Goal: Information Seeking & Learning: Learn about a topic

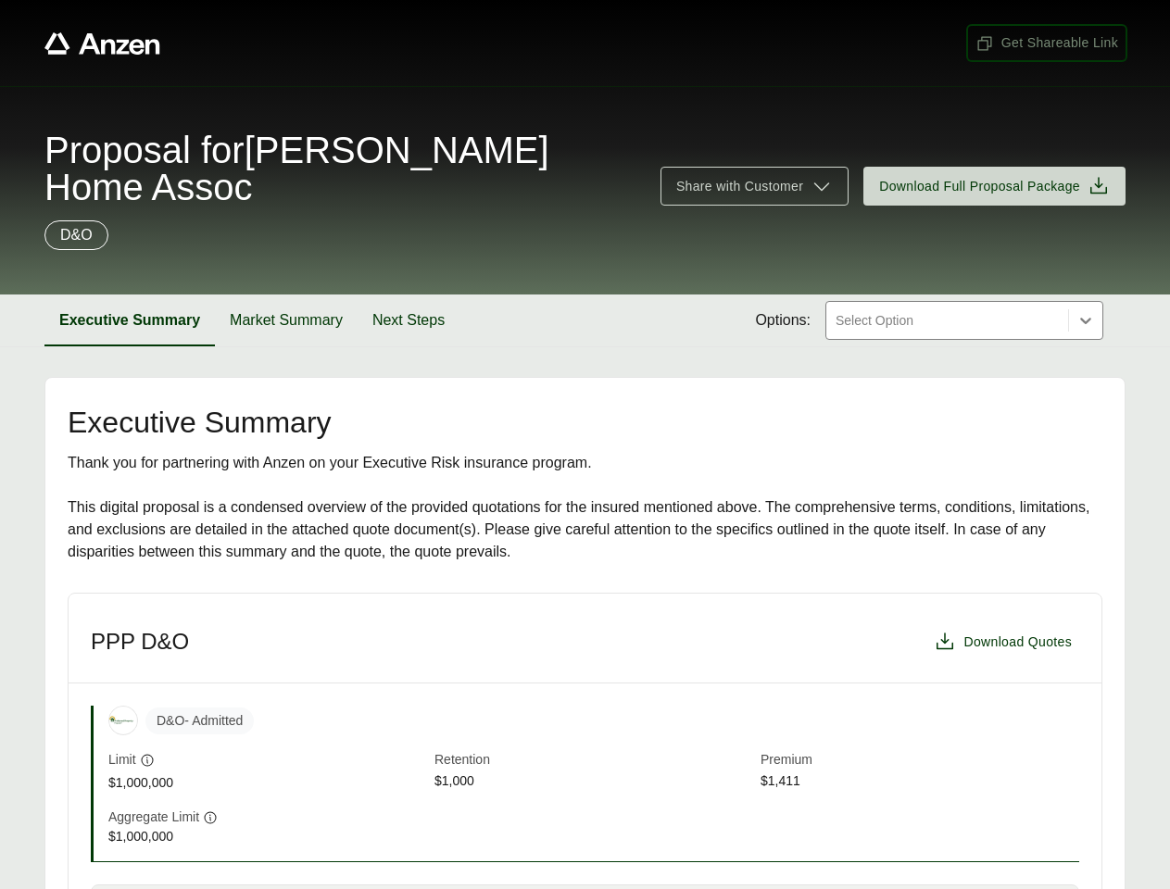
click at [1047, 43] on span "Get Shareable Link" at bounding box center [1046, 42] width 143 height 19
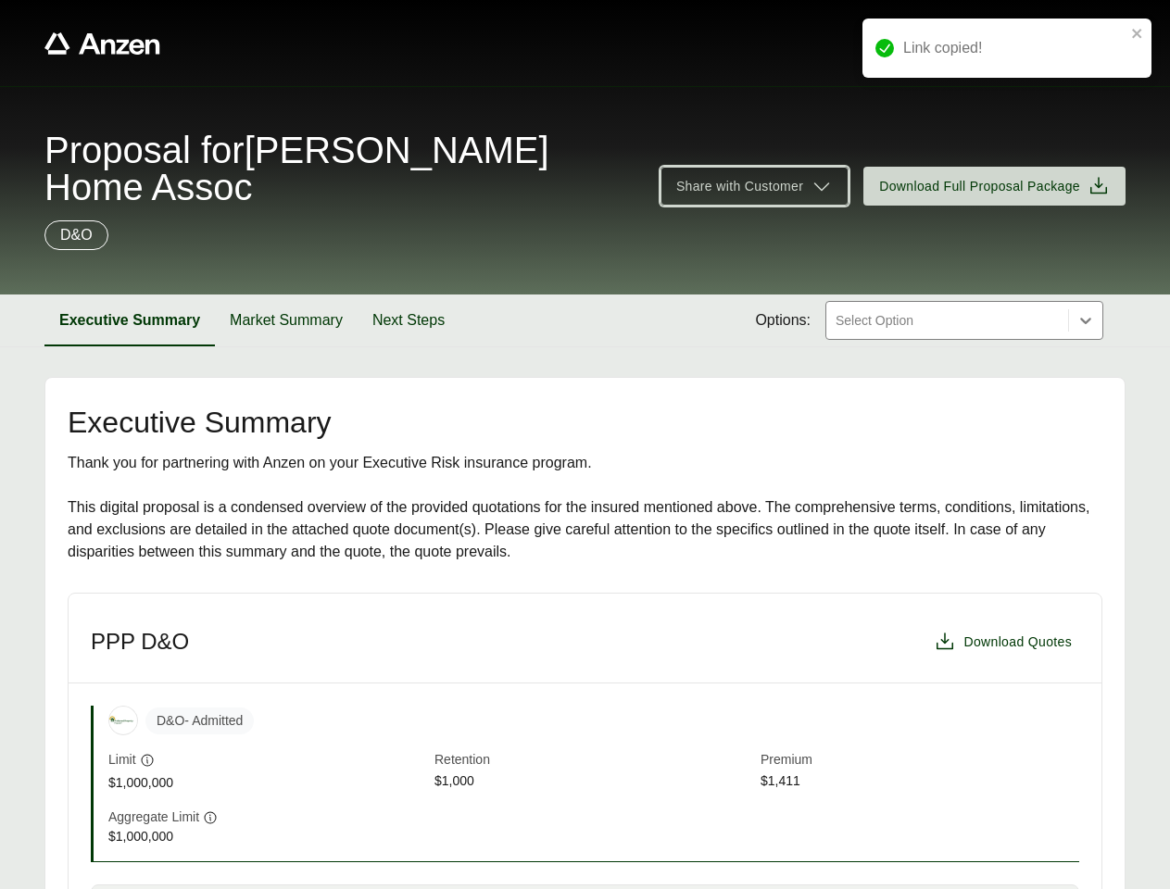
click at [754, 186] on span "Share with Customer" at bounding box center [739, 186] width 127 height 19
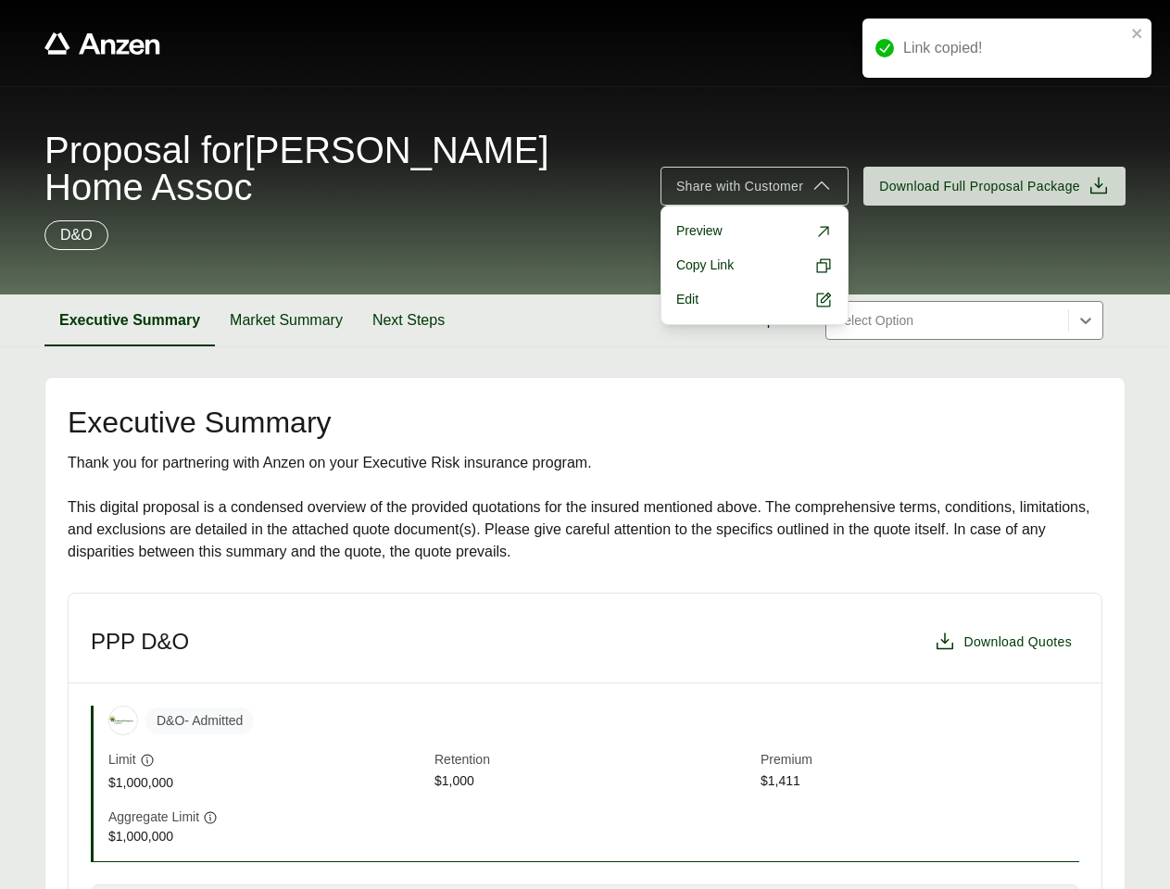
click at [130, 320] on button "Executive Summary" at bounding box center [129, 321] width 170 height 52
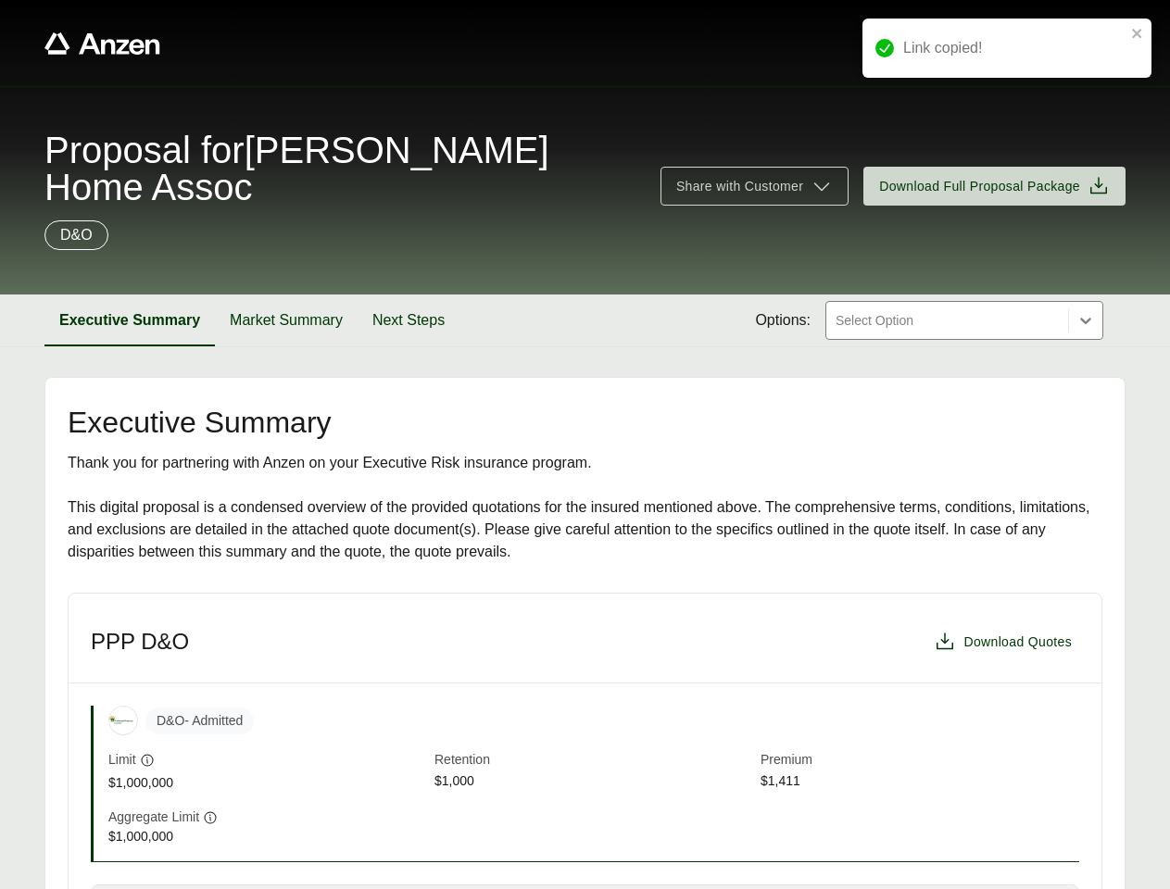
click at [286, 320] on button "Market Summary" at bounding box center [286, 321] width 143 height 52
click at [408, 320] on button "Next Steps" at bounding box center [406, 321] width 102 height 52
click at [584, 741] on div "D&O - Admitted Limit $1,000,000 Retention $1,000 Premium $1,411" at bounding box center [593, 749] width 971 height 87
